Goal: Transaction & Acquisition: Purchase product/service

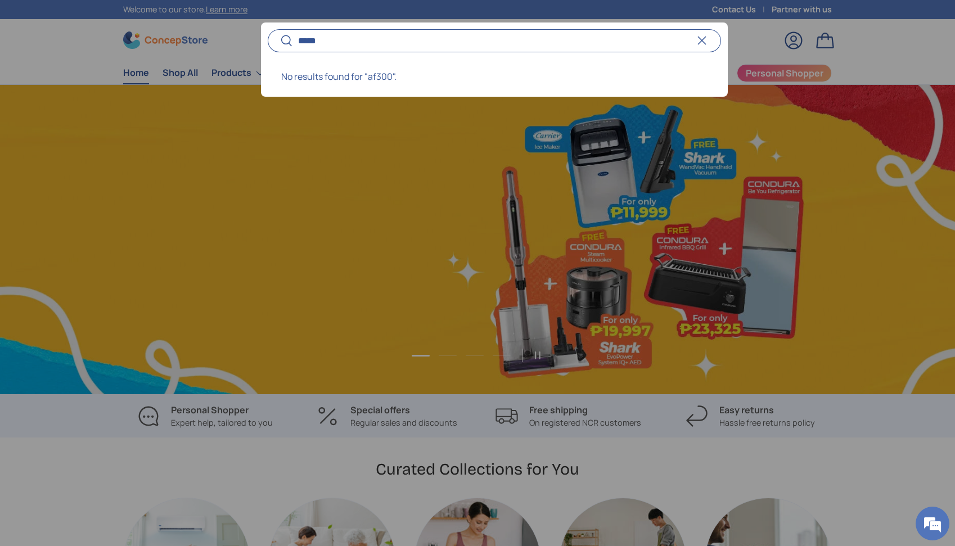
scroll to position [0, 955]
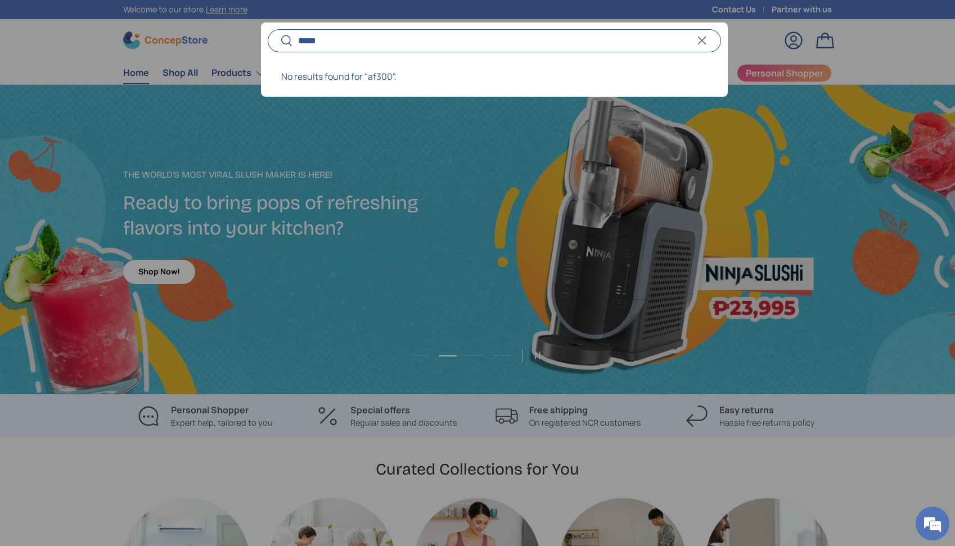
type input "*****"
click at [268, 28] on button "Search" at bounding box center [280, 41] width 25 height 26
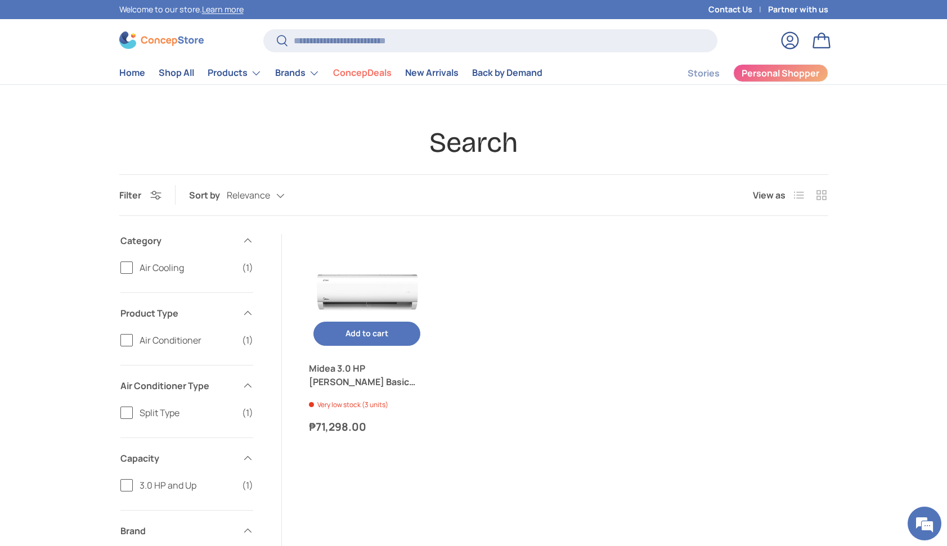
scroll to position [33, 0]
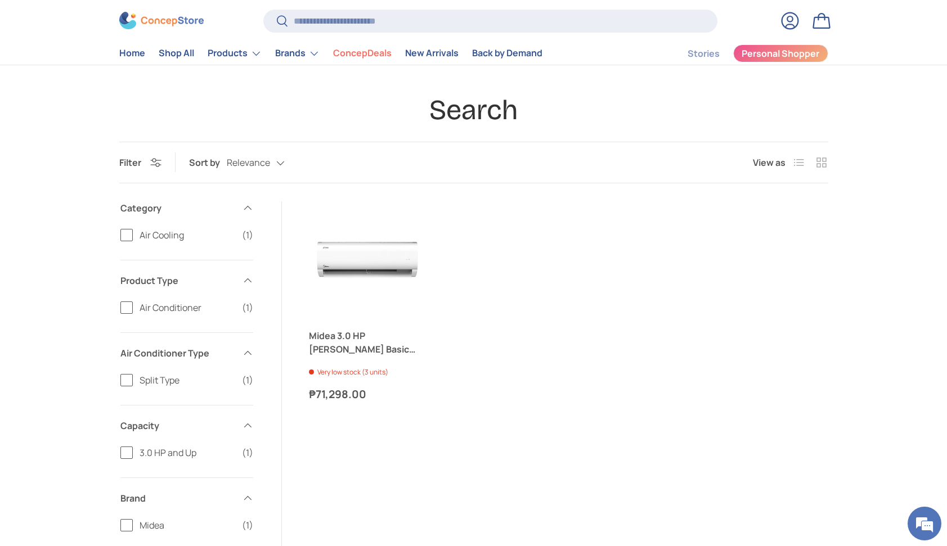
click at [368, 119] on h1 "Search" at bounding box center [473, 110] width 709 height 35
click at [349, 111] on h1 "Search" at bounding box center [473, 110] width 709 height 35
click at [344, 100] on h1 "Search" at bounding box center [473, 110] width 709 height 35
click at [343, 98] on h1 "Search" at bounding box center [473, 110] width 709 height 35
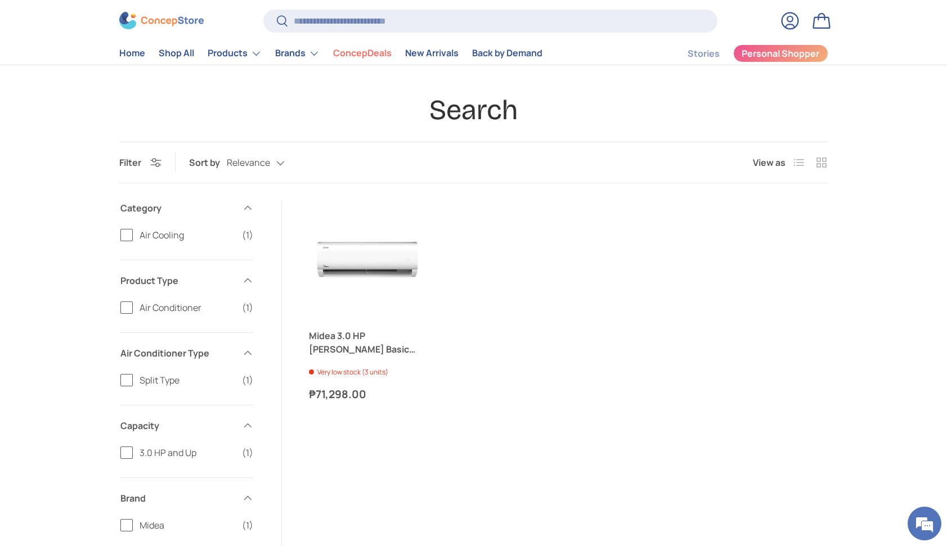
click at [342, 96] on h1 "Search" at bounding box center [473, 110] width 709 height 35
drag, startPoint x: 532, startPoint y: 237, endPoint x: 511, endPoint y: 246, distance: 22.5
click at [531, 237] on ul "Midea 3.0 HP Celest Basic Split-Type Inverter Air Conditioner Very low stock (3…" at bounding box center [568, 301] width 519 height 201
click at [449, 388] on ul "Midea 3.0 HP Celest Basic Split-Type Inverter Air Conditioner Very low stock (3…" at bounding box center [568, 301] width 519 height 201
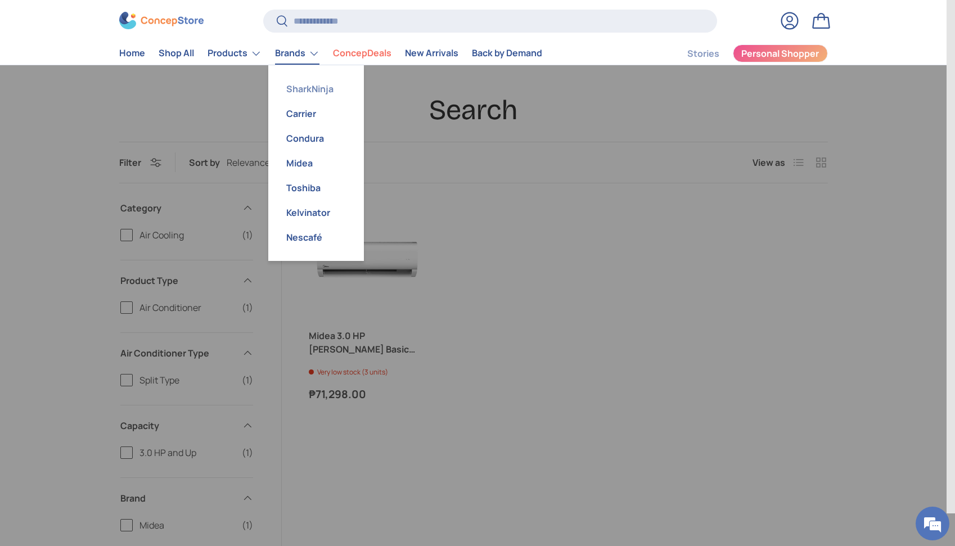
click at [321, 86] on link "SharkNinja" at bounding box center [316, 89] width 82 height 25
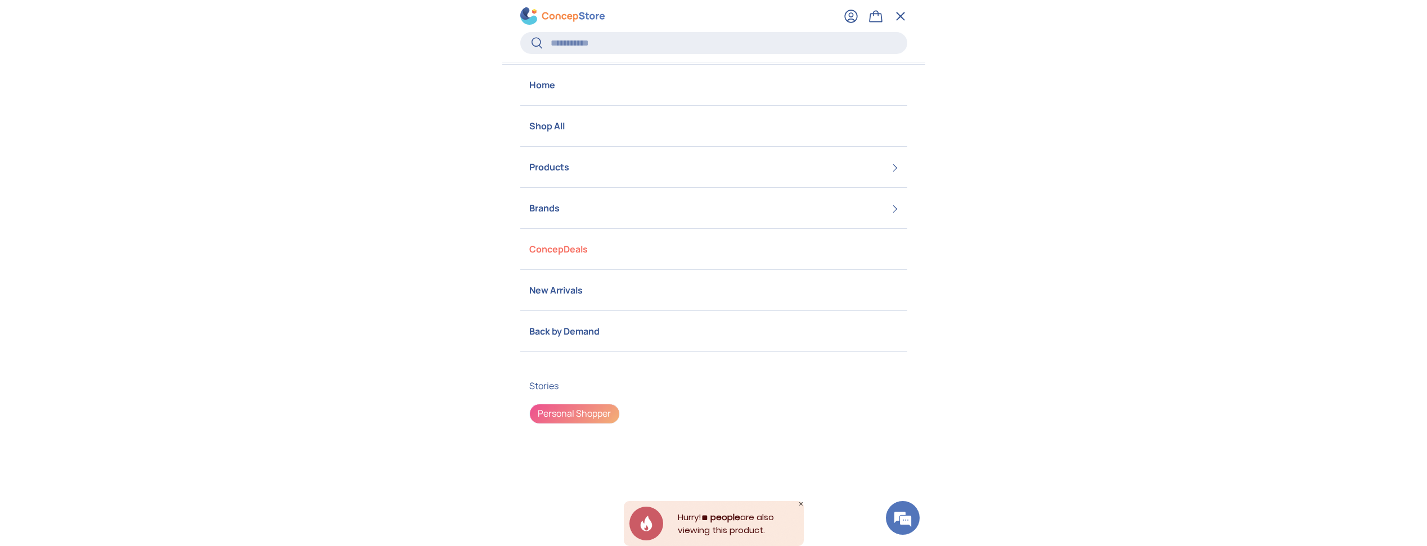
scroll to position [69, 0]
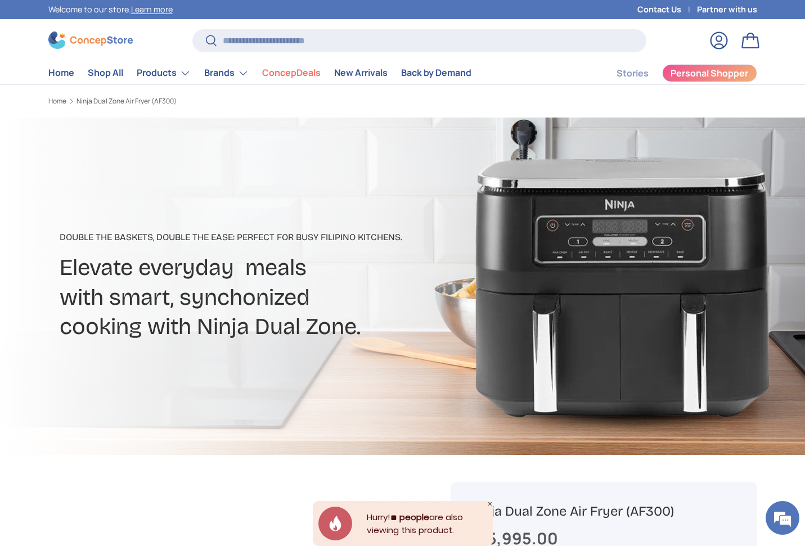
click at [581, 72] on div "Home Shop All Products Back Products Major Appliances Air Conditioners Refriger…" at bounding box center [402, 73] width 709 height 23
